Goal: Use online tool/utility: Use online tool/utility

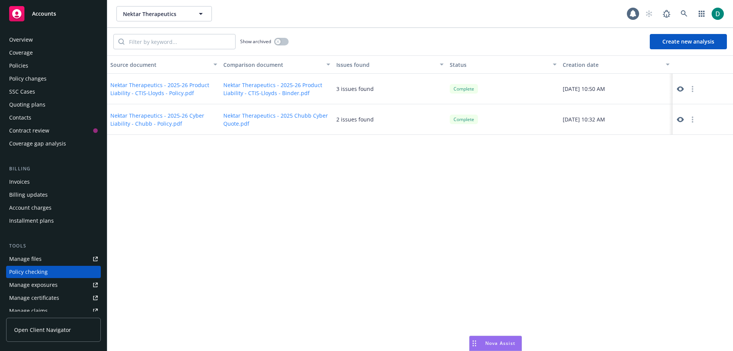
scroll to position [123, 0]
